Goal: Task Accomplishment & Management: Manage account settings

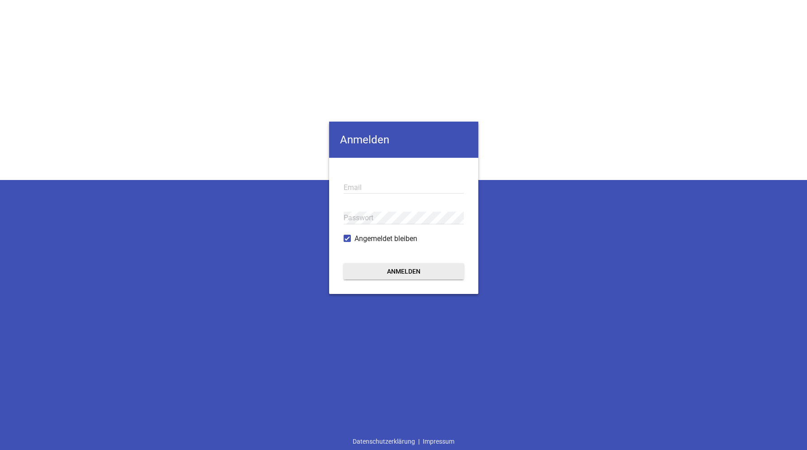
type input "[EMAIL_ADDRESS][DOMAIN_NAME]"
click at [399, 271] on button "Anmelden" at bounding box center [404, 271] width 120 height 16
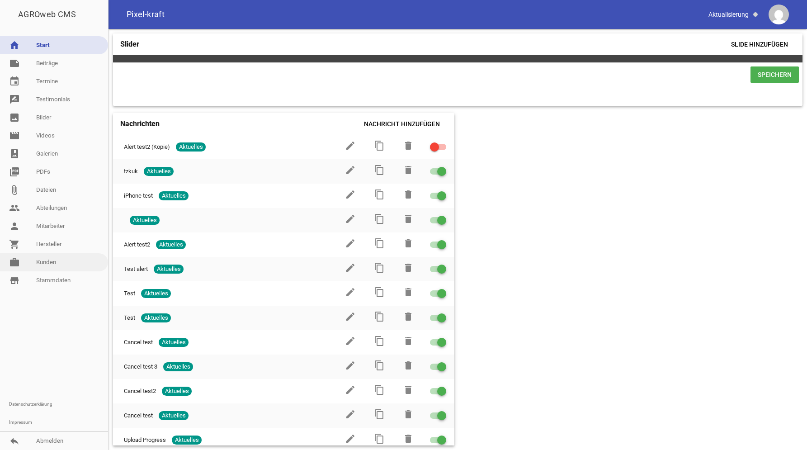
click at [53, 264] on link "work [PERSON_NAME]" at bounding box center [54, 262] width 108 height 18
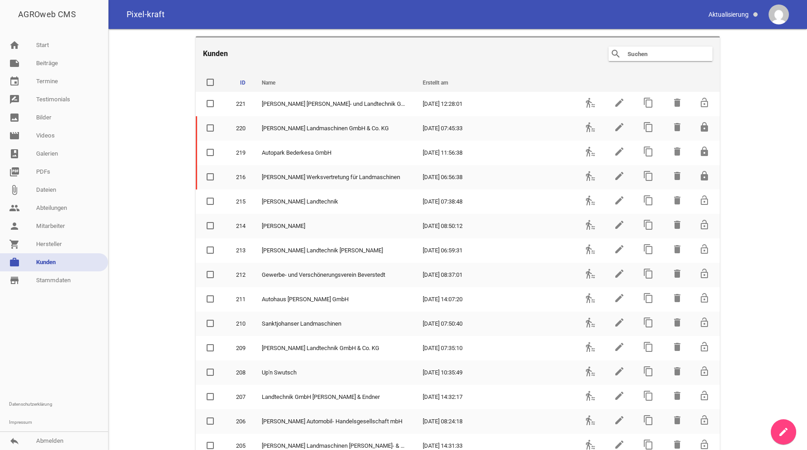
click at [650, 52] on input "text" at bounding box center [662, 53] width 72 height 11
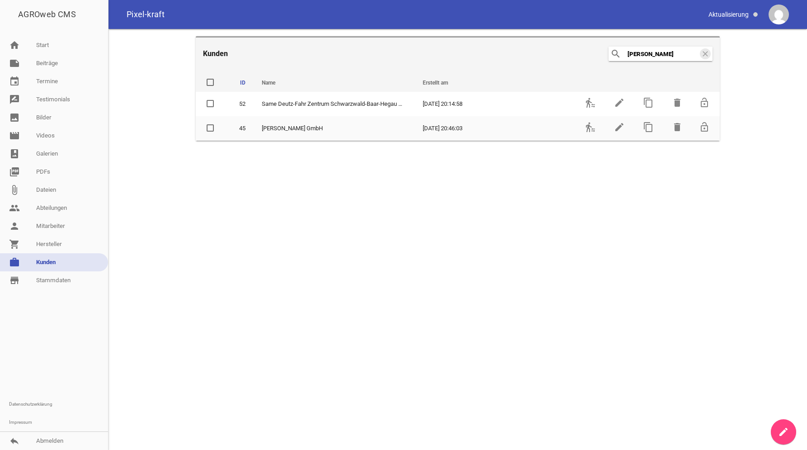
click at [659, 53] on input "[PERSON_NAME]" at bounding box center [662, 53] width 72 height 11
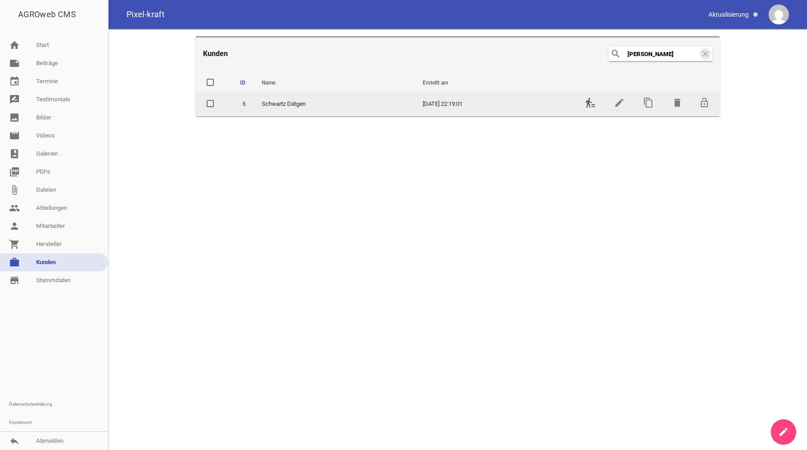
type input "[PERSON_NAME]"
click at [594, 103] on icon "transfer_within_a_station" at bounding box center [590, 102] width 11 height 11
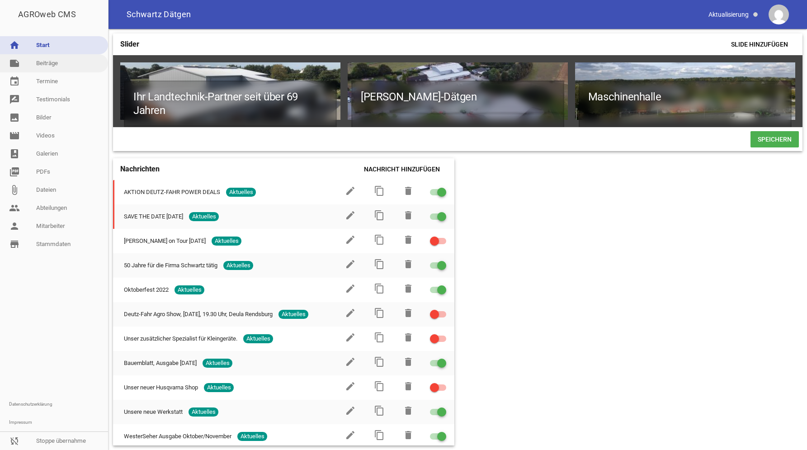
click at [58, 62] on link "note Beiträge" at bounding box center [54, 63] width 108 height 18
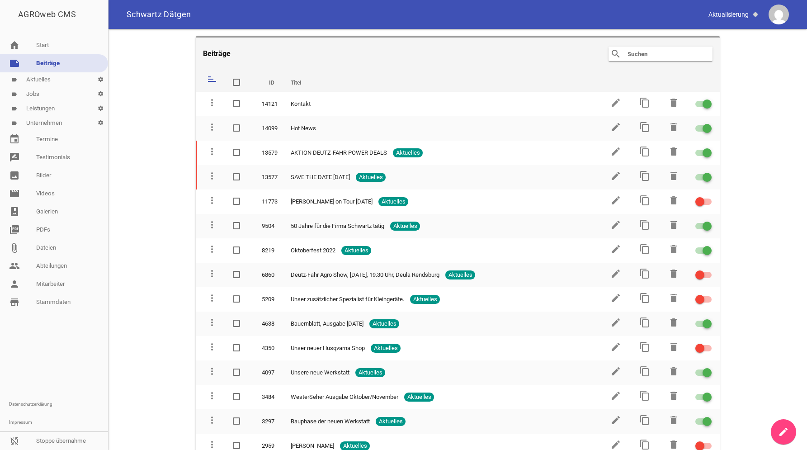
click at [50, 77] on link "label Aktuelles settings" at bounding box center [54, 79] width 108 height 14
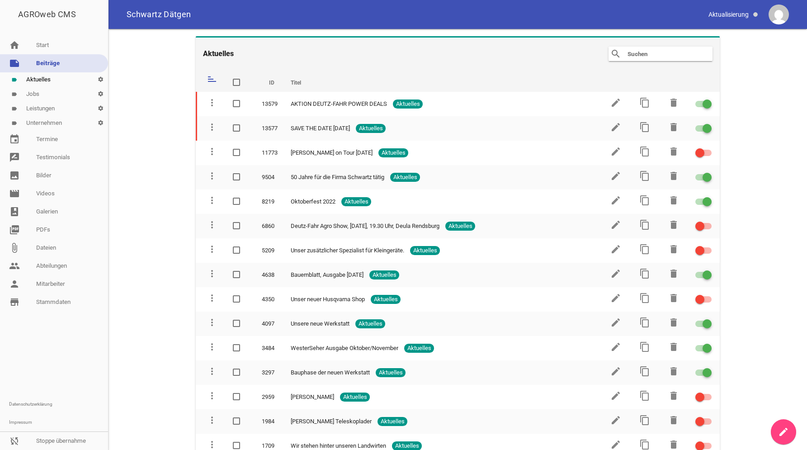
click at [47, 61] on link "note Beiträge" at bounding box center [54, 63] width 108 height 18
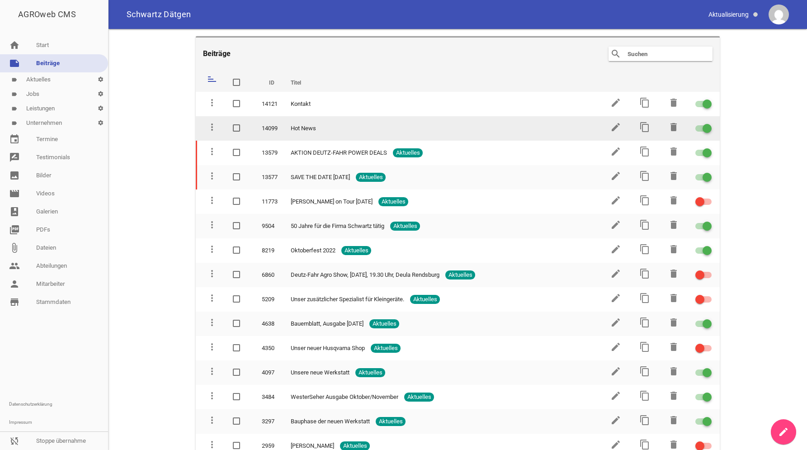
click at [703, 130] on div at bounding box center [706, 128] width 9 height 9
click at [709, 123] on input "checkbox" at bounding box center [709, 123] width 0 height 0
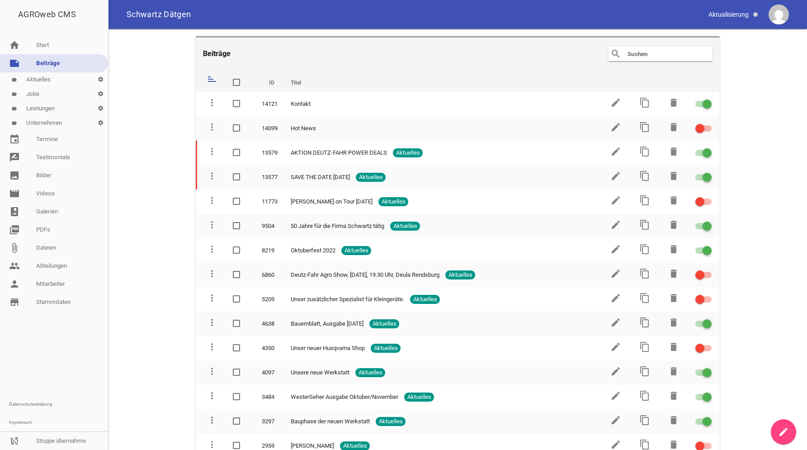
click at [43, 57] on link "note Beiträge" at bounding box center [54, 63] width 108 height 18
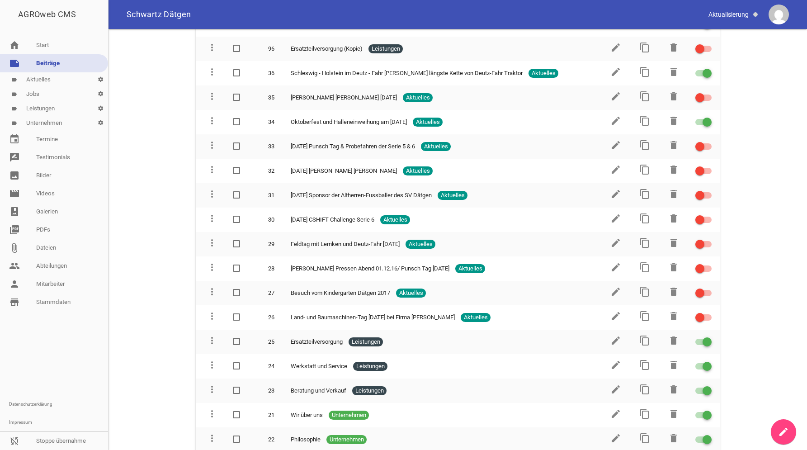
scroll to position [570, 0]
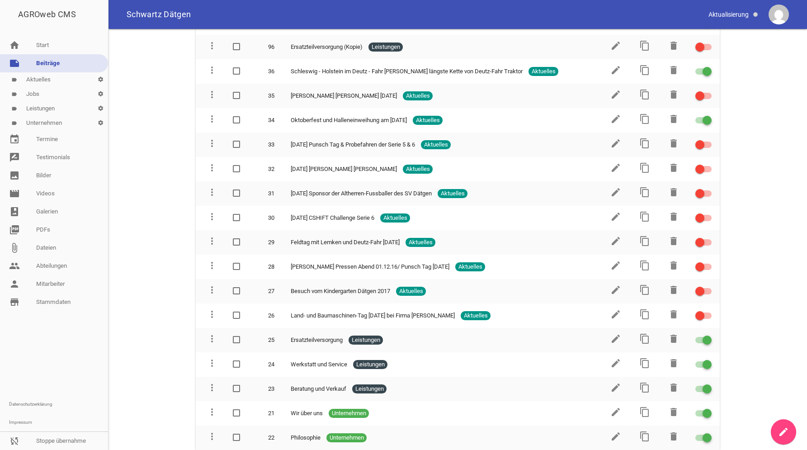
click at [55, 117] on link "label Unternehmen settings" at bounding box center [54, 123] width 108 height 14
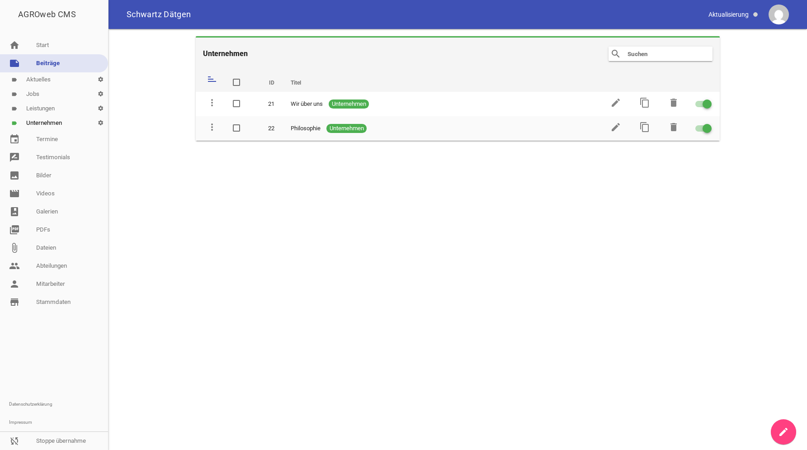
click at [52, 115] on link "label Leistungen settings" at bounding box center [54, 108] width 108 height 14
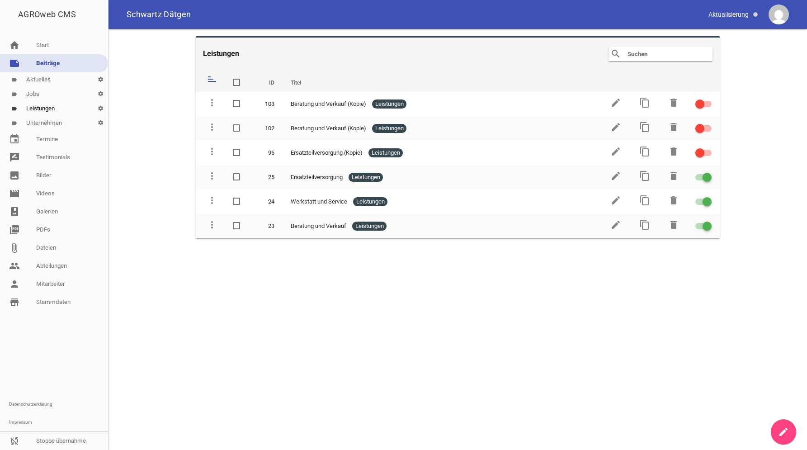
click at [40, 97] on link "label Jobs settings" at bounding box center [54, 94] width 108 height 14
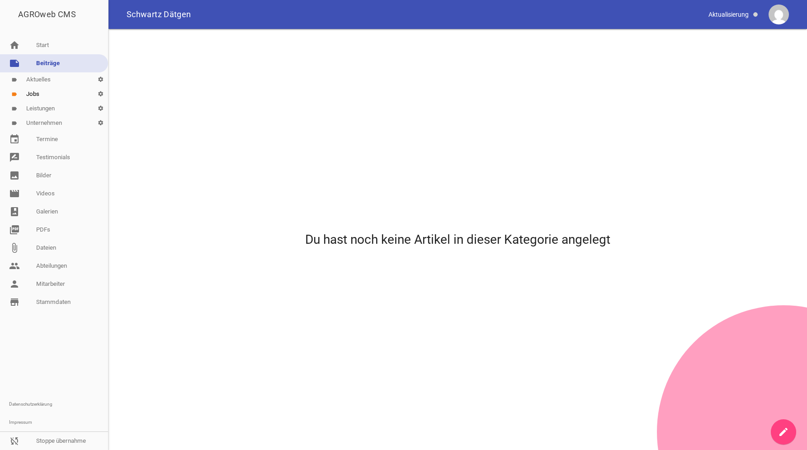
click at [38, 79] on link "label Aktuelles settings" at bounding box center [54, 79] width 108 height 14
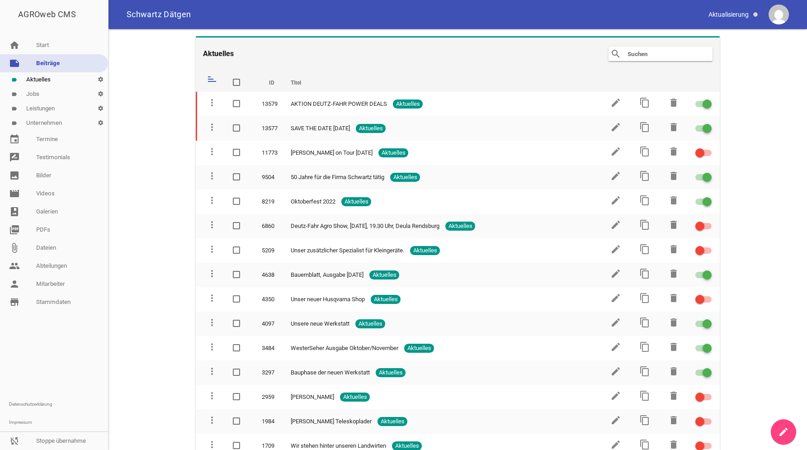
click at [35, 81] on link "label Aktuelles settings" at bounding box center [54, 79] width 108 height 14
click at [38, 65] on link "note Beiträge" at bounding box center [54, 63] width 108 height 18
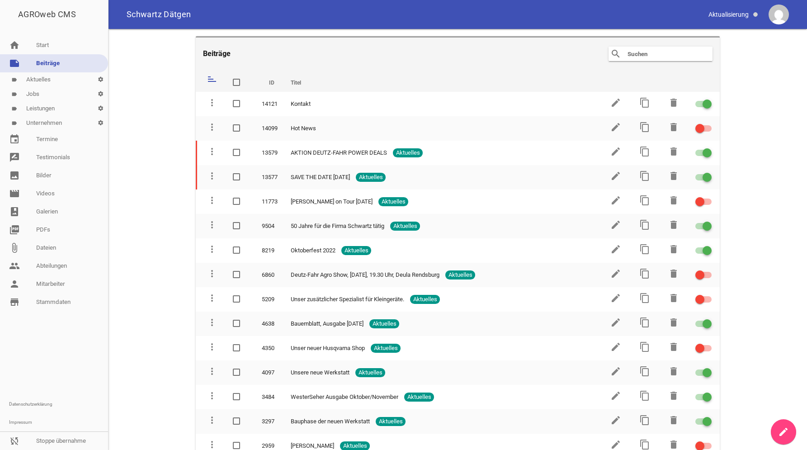
click at [776, 300] on main "Beiträge search clear sort ID Titel delete more_vert 14121 Kontakt edit content…" at bounding box center [457, 239] width 698 height 421
